Goal: Obtain resource: Obtain resource

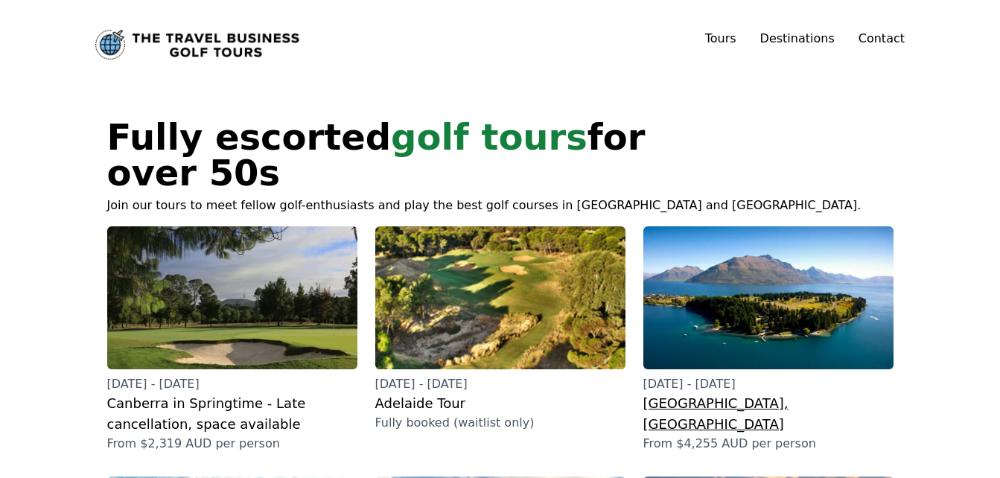
click at [730, 393] on h2 "[GEOGRAPHIC_DATA], [GEOGRAPHIC_DATA]" at bounding box center [768, 414] width 250 height 42
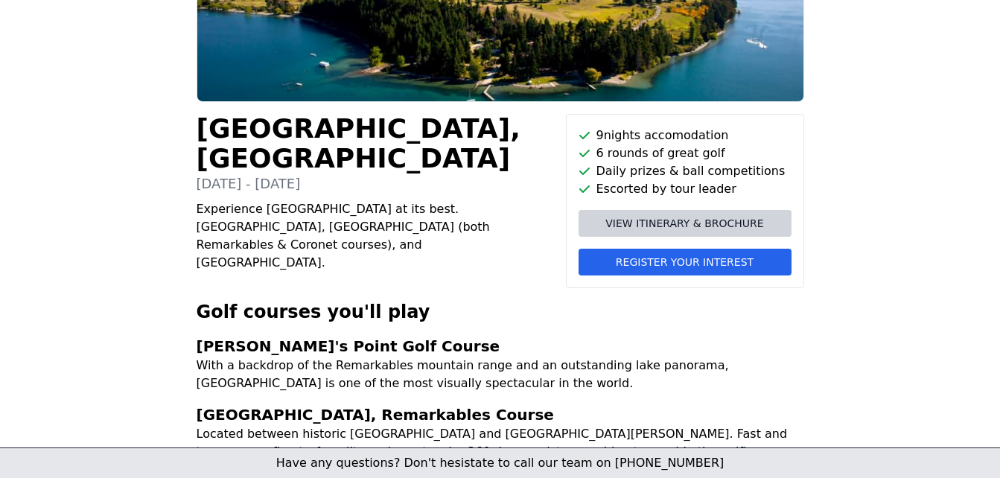
scroll to position [218, 0]
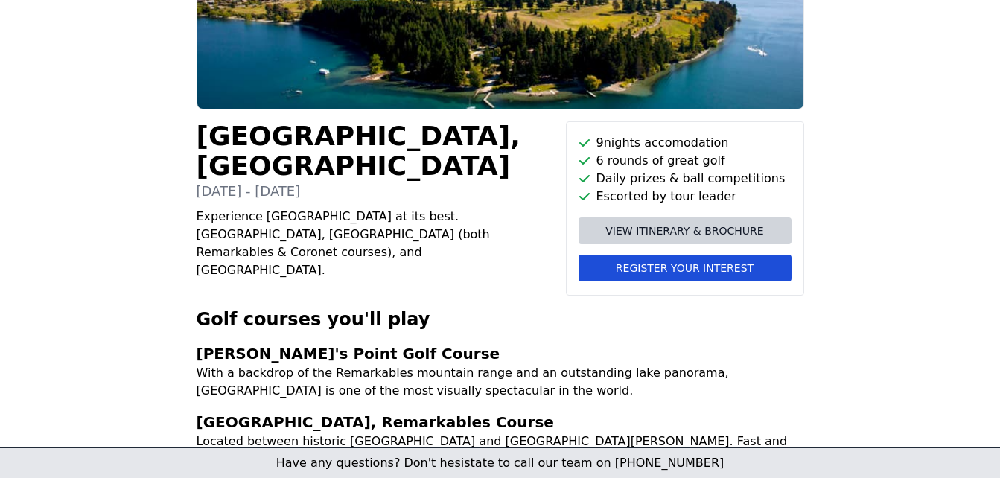
click at [686, 269] on span "Register your interest" at bounding box center [685, 268] width 138 height 15
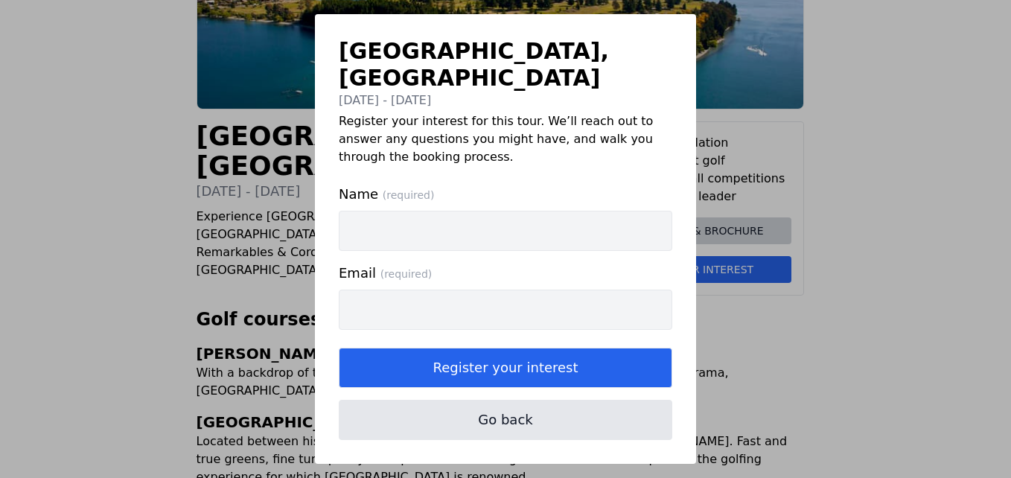
click at [886, 180] on div "[GEOGRAPHIC_DATA], [GEOGRAPHIC_DATA] [DATE] - [DATE] Register your interest for…" at bounding box center [505, 239] width 1011 height 478
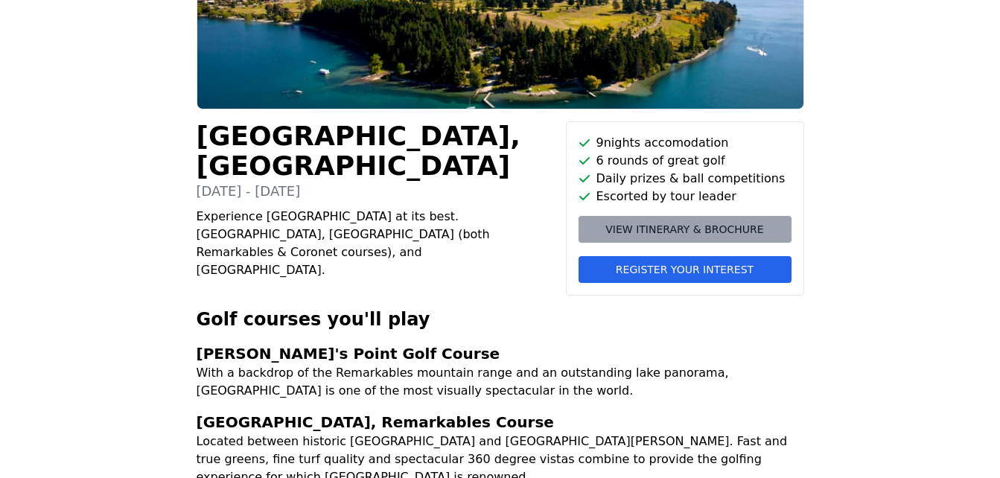
click at [667, 224] on span "View itinerary & brochure" at bounding box center [684, 229] width 158 height 15
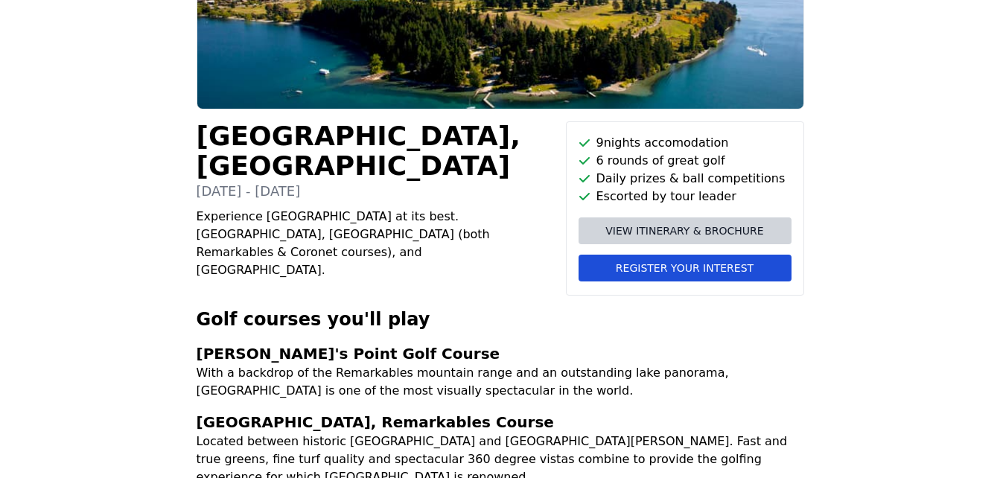
click at [626, 268] on span "Register your interest" at bounding box center [685, 268] width 138 height 15
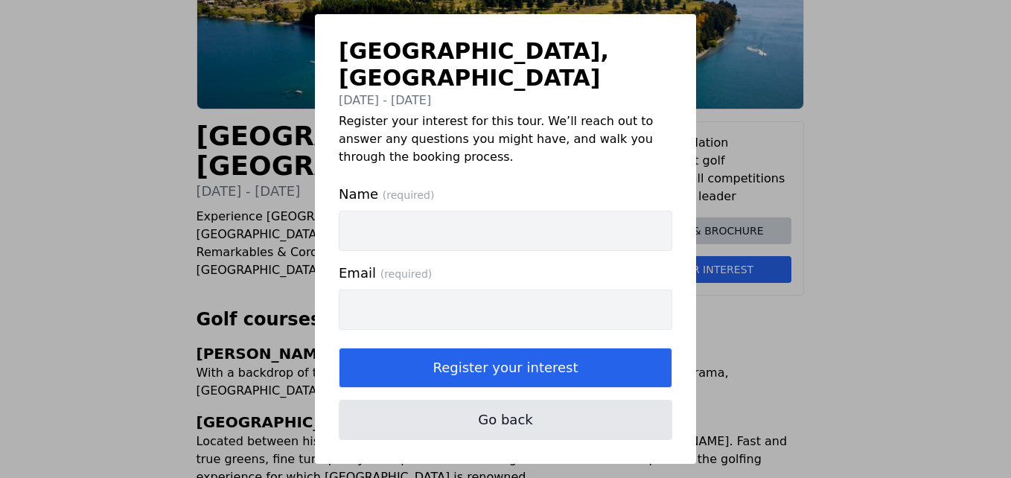
click at [887, 151] on div "[GEOGRAPHIC_DATA], [GEOGRAPHIC_DATA] [DATE] - [DATE] Register your interest for…" at bounding box center [505, 239] width 1011 height 478
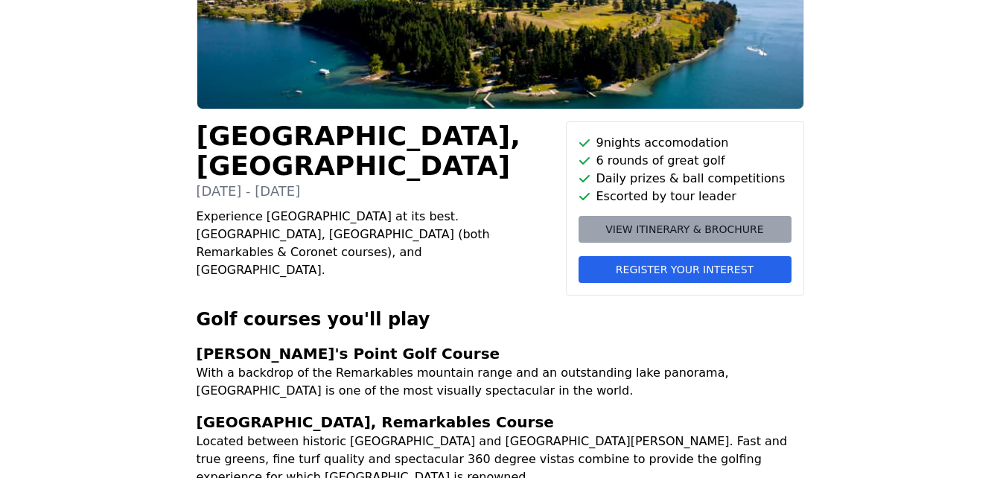
click at [744, 235] on span "View itinerary & brochure" at bounding box center [684, 229] width 158 height 15
